Goal: Register for event/course: Sign up to attend an event or enroll in a course

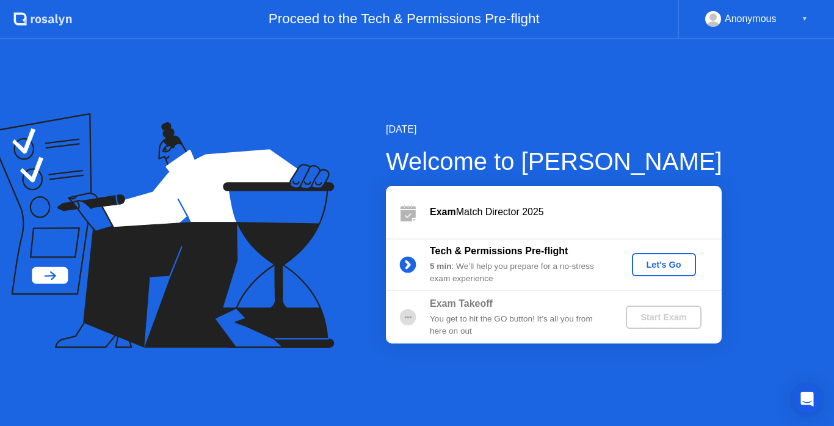
click at [668, 266] on div "Let's Go" at bounding box center [664, 265] width 54 height 10
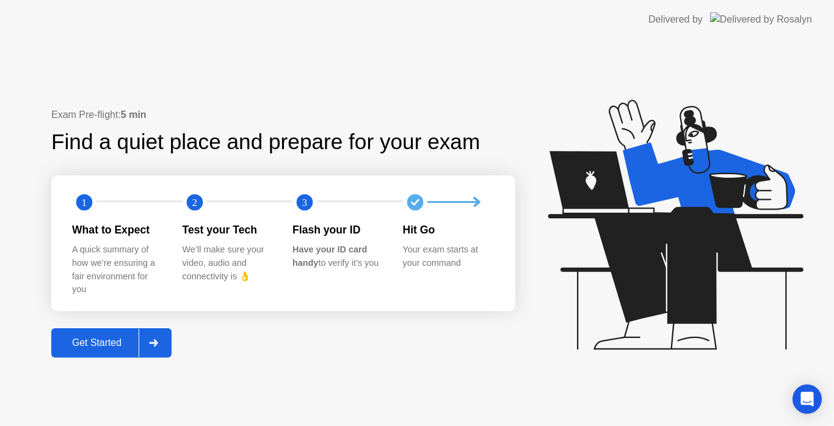
click at [79, 344] on div "Get Started" at bounding box center [97, 342] width 84 height 11
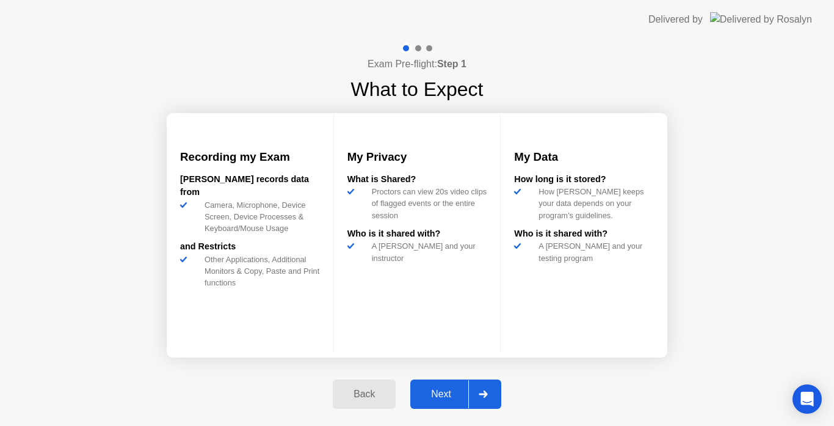
click at [442, 396] on div "Next" at bounding box center [441, 393] width 54 height 11
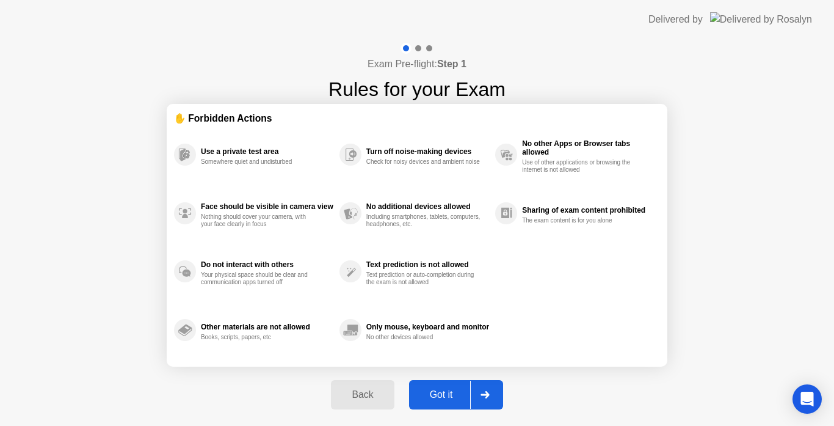
click at [442, 396] on div "Got it" at bounding box center [441, 394] width 57 height 11
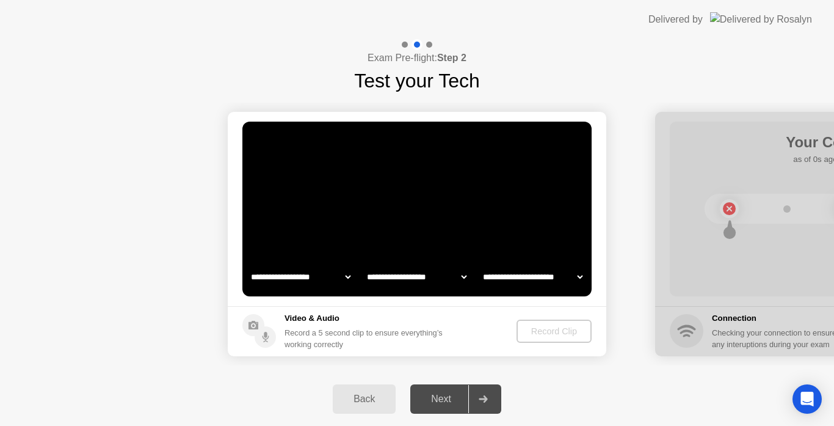
select select "**********"
select select "*******"
click at [558, 326] on div "Record Clip" at bounding box center [554, 331] width 65 height 10
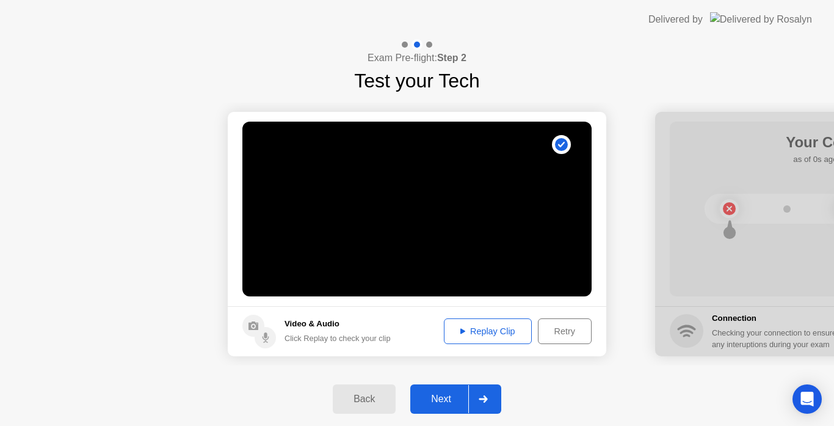
click at [484, 330] on div "Replay Clip" at bounding box center [487, 331] width 79 height 10
click at [444, 318] on button "Replay Clip" at bounding box center [488, 331] width 88 height 26
click at [446, 397] on div "Next" at bounding box center [441, 398] width 54 height 11
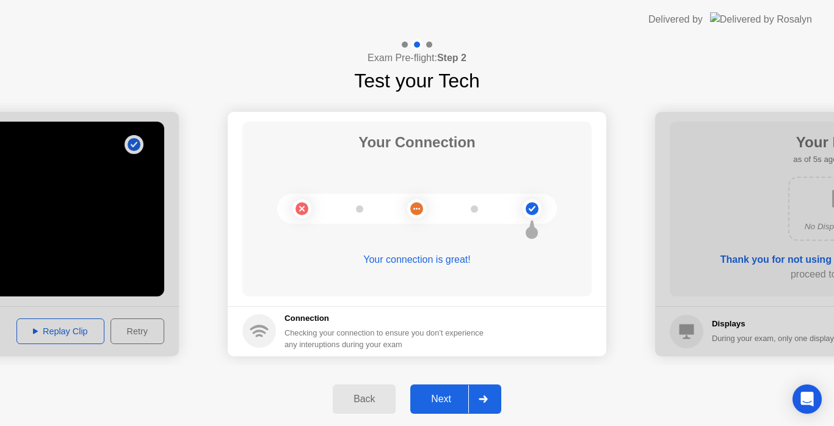
click at [446, 399] on div "Next" at bounding box center [441, 398] width 54 height 11
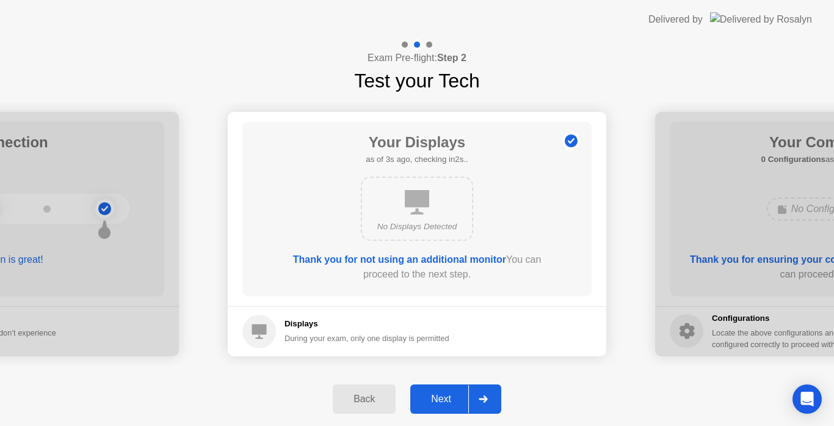
click at [436, 401] on div "Next" at bounding box center [441, 398] width 54 height 11
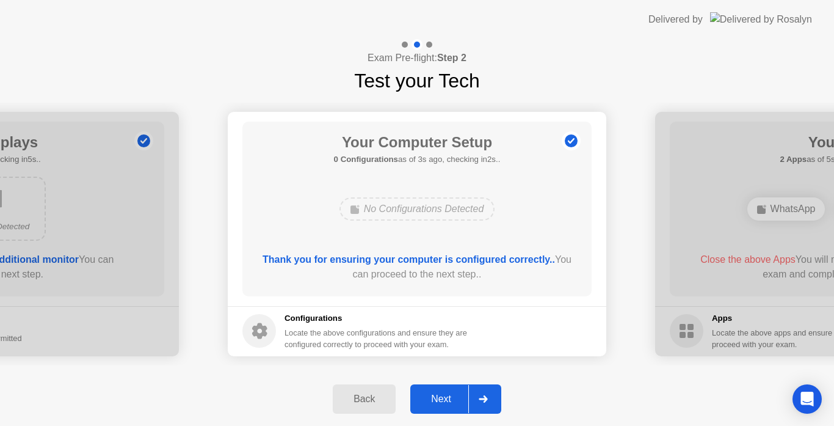
click at [436, 401] on div "Next" at bounding box center [441, 398] width 54 height 11
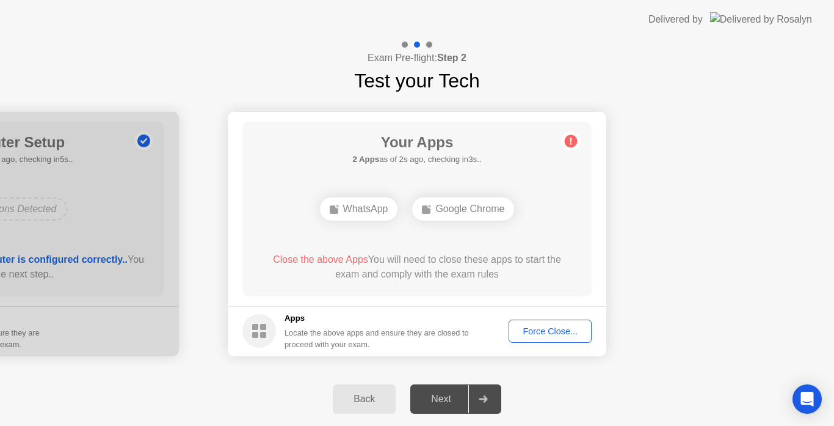
click at [537, 333] on div "Force Close..." at bounding box center [550, 331] width 75 height 10
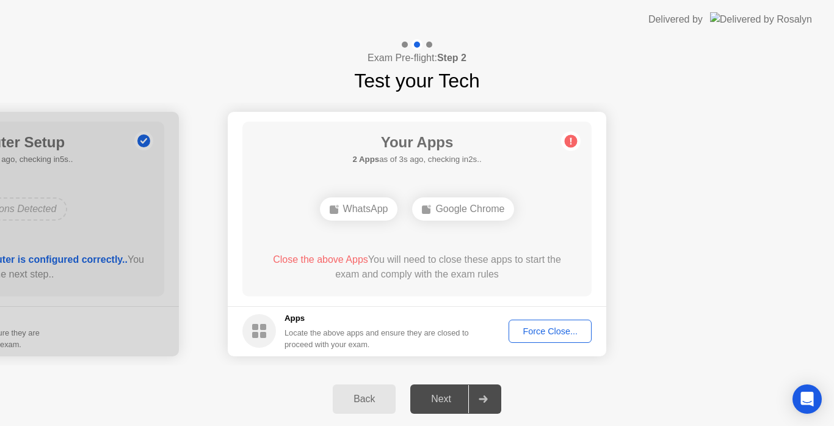
click at [542, 334] on div "Force Close..." at bounding box center [550, 331] width 75 height 10
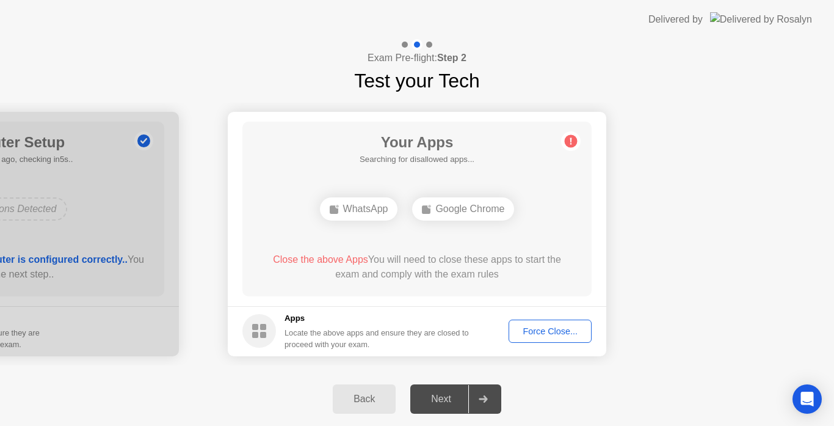
click at [437, 400] on div "Next" at bounding box center [441, 398] width 54 height 11
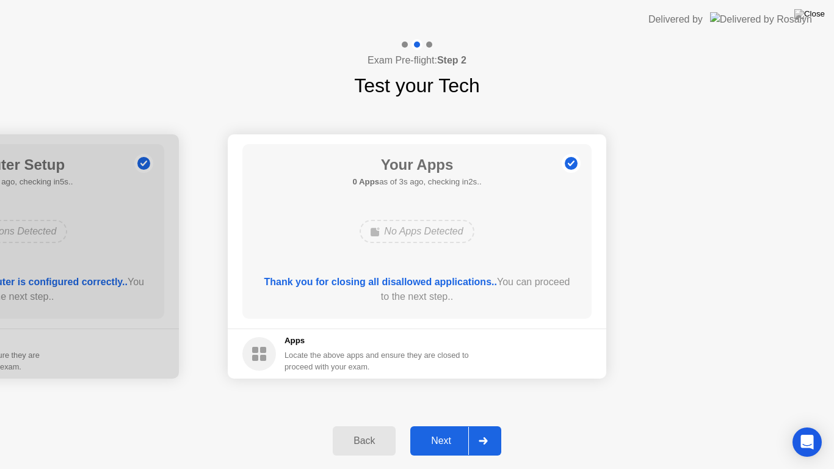
click at [450, 425] on button "Next" at bounding box center [455, 440] width 91 height 29
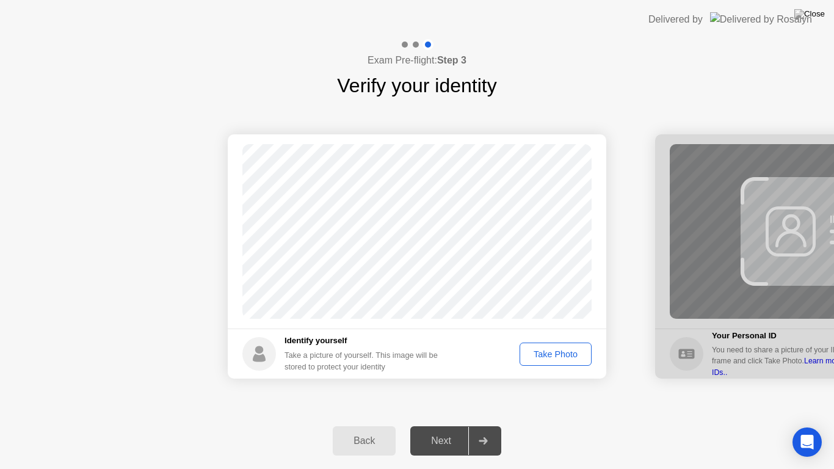
click at [534, 349] on div "Take Photo" at bounding box center [556, 354] width 64 height 10
click at [410, 425] on button "Next" at bounding box center [455, 440] width 91 height 29
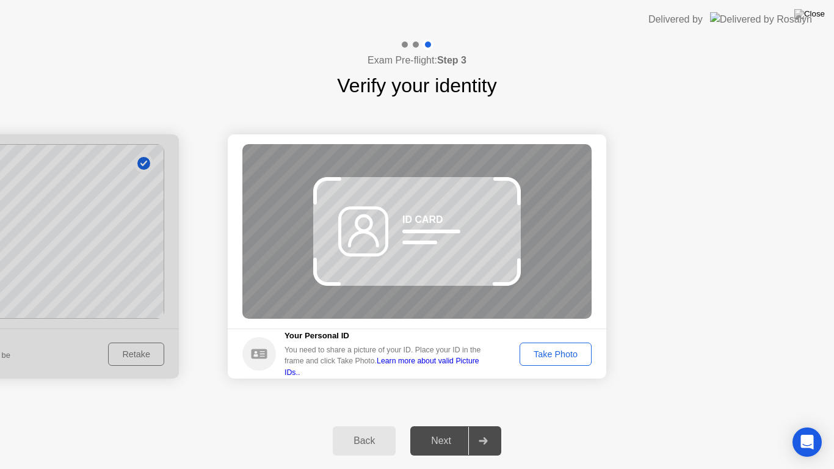
click at [446, 425] on div "Next" at bounding box center [441, 440] width 54 height 11
click at [369, 425] on div "Back" at bounding box center [365, 440] width 56 height 11
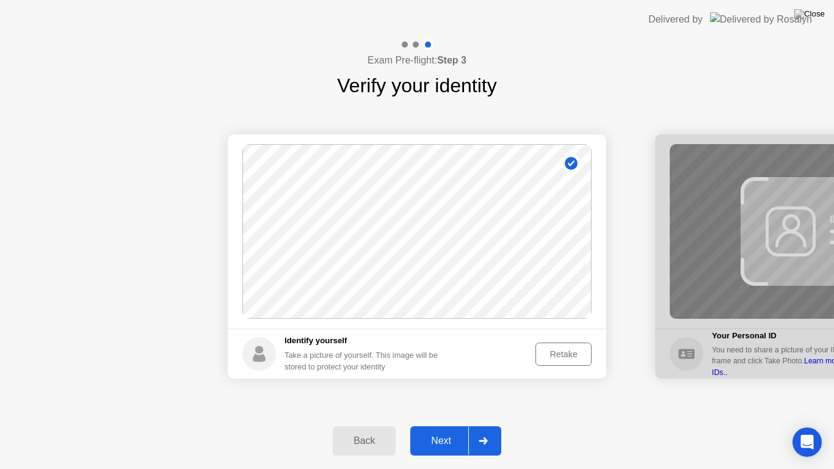
click at [564, 355] on div "Retake" at bounding box center [564, 354] width 48 height 10
click at [558, 354] on div "Take Photo" at bounding box center [556, 354] width 64 height 10
click at [448, 425] on div "Next" at bounding box center [441, 440] width 54 height 11
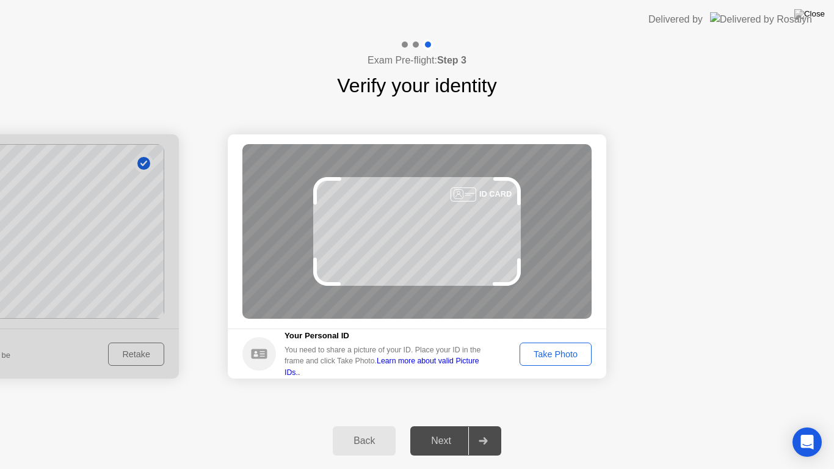
click at [555, 354] on div "Take Photo" at bounding box center [556, 354] width 64 height 10
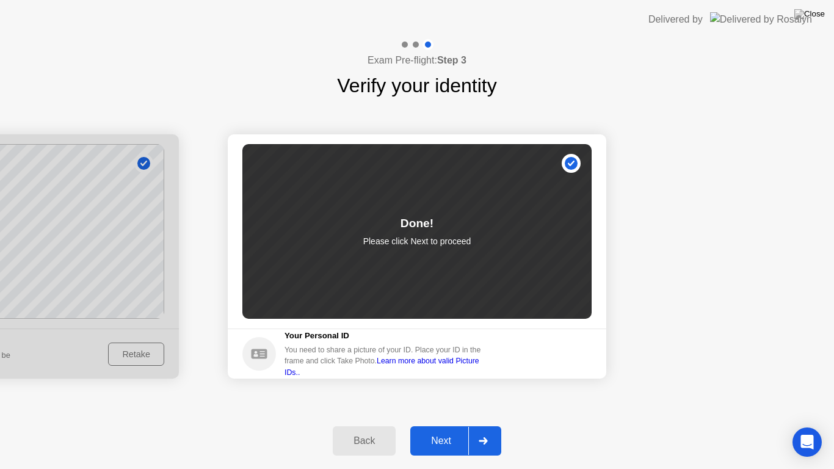
click at [444, 425] on div "Next" at bounding box center [441, 440] width 54 height 11
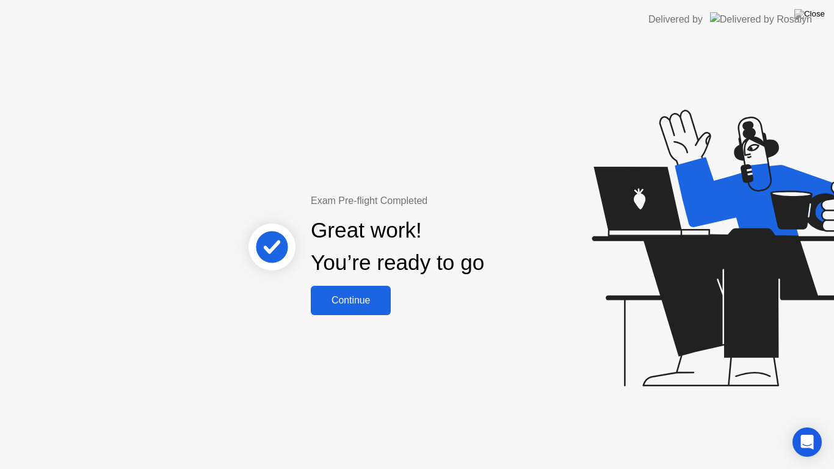
click at [373, 301] on div "Continue" at bounding box center [351, 300] width 73 height 11
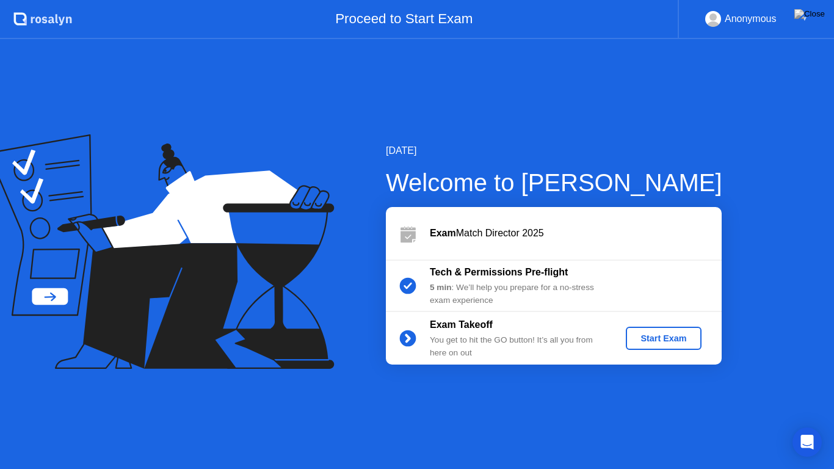
click at [663, 336] on div "Start Exam" at bounding box center [663, 338] width 65 height 10
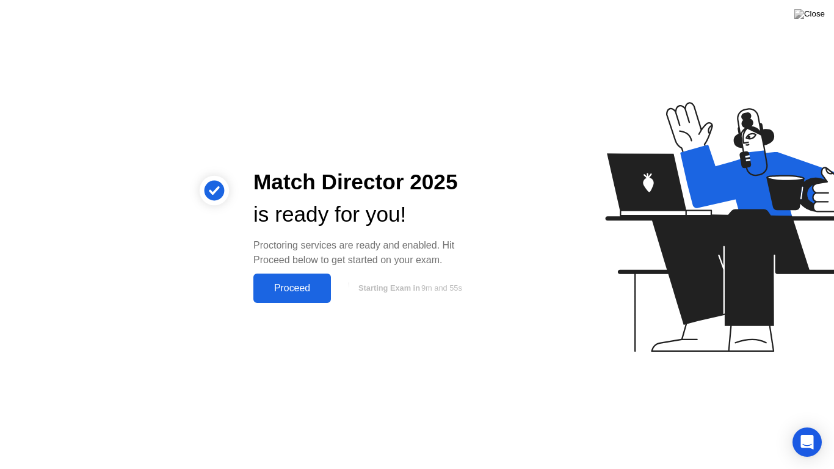
click at [296, 291] on div "Proceed" at bounding box center [292, 288] width 70 height 11
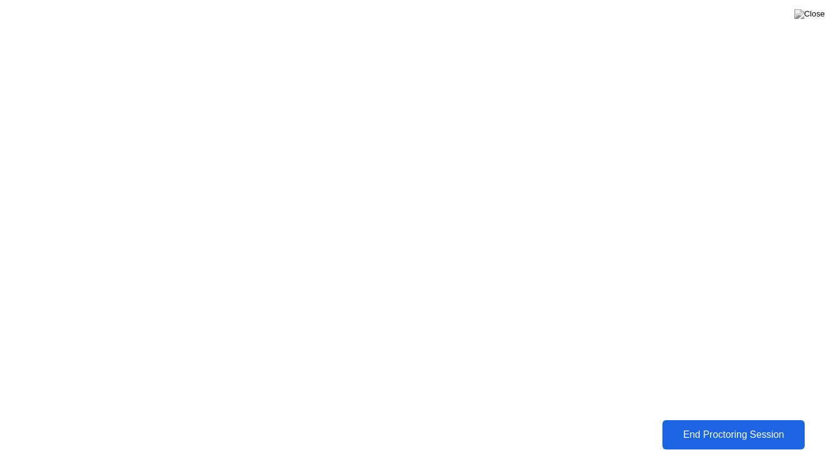
click at [751, 425] on div "End Proctoring Session" at bounding box center [734, 434] width 136 height 11
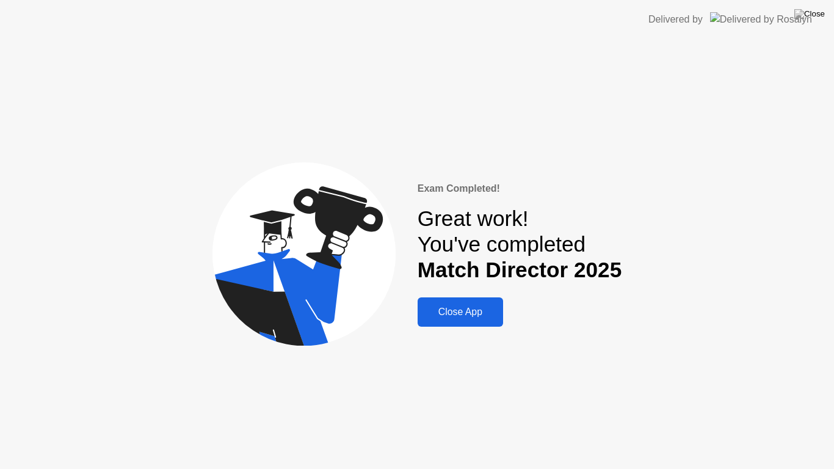
click at [458, 318] on div "Close App" at bounding box center [460, 312] width 78 height 11
